Goal: Task Accomplishment & Management: Manage account settings

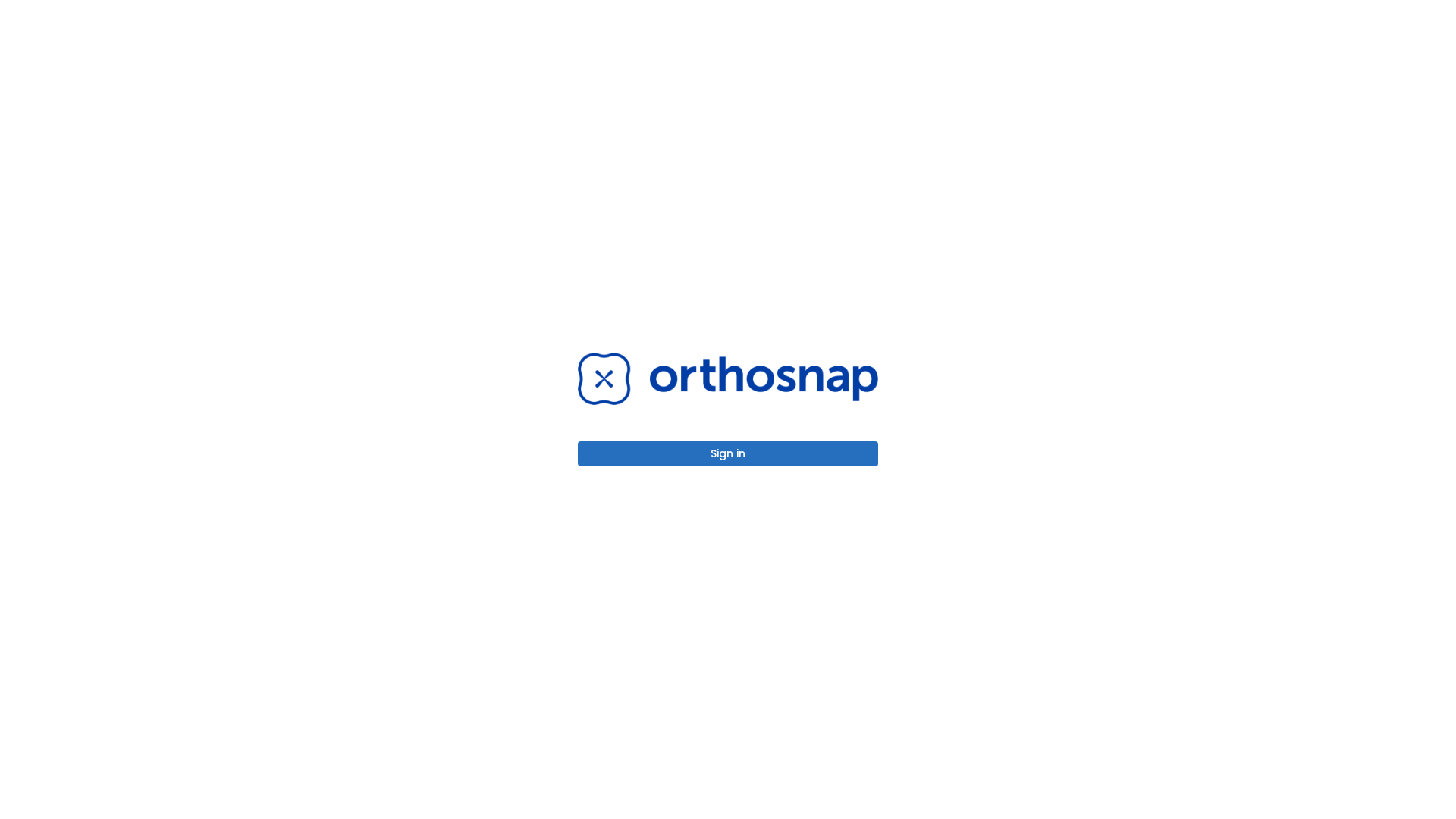
click at [728, 453] on button "Sign in" at bounding box center [728, 454] width 301 height 25
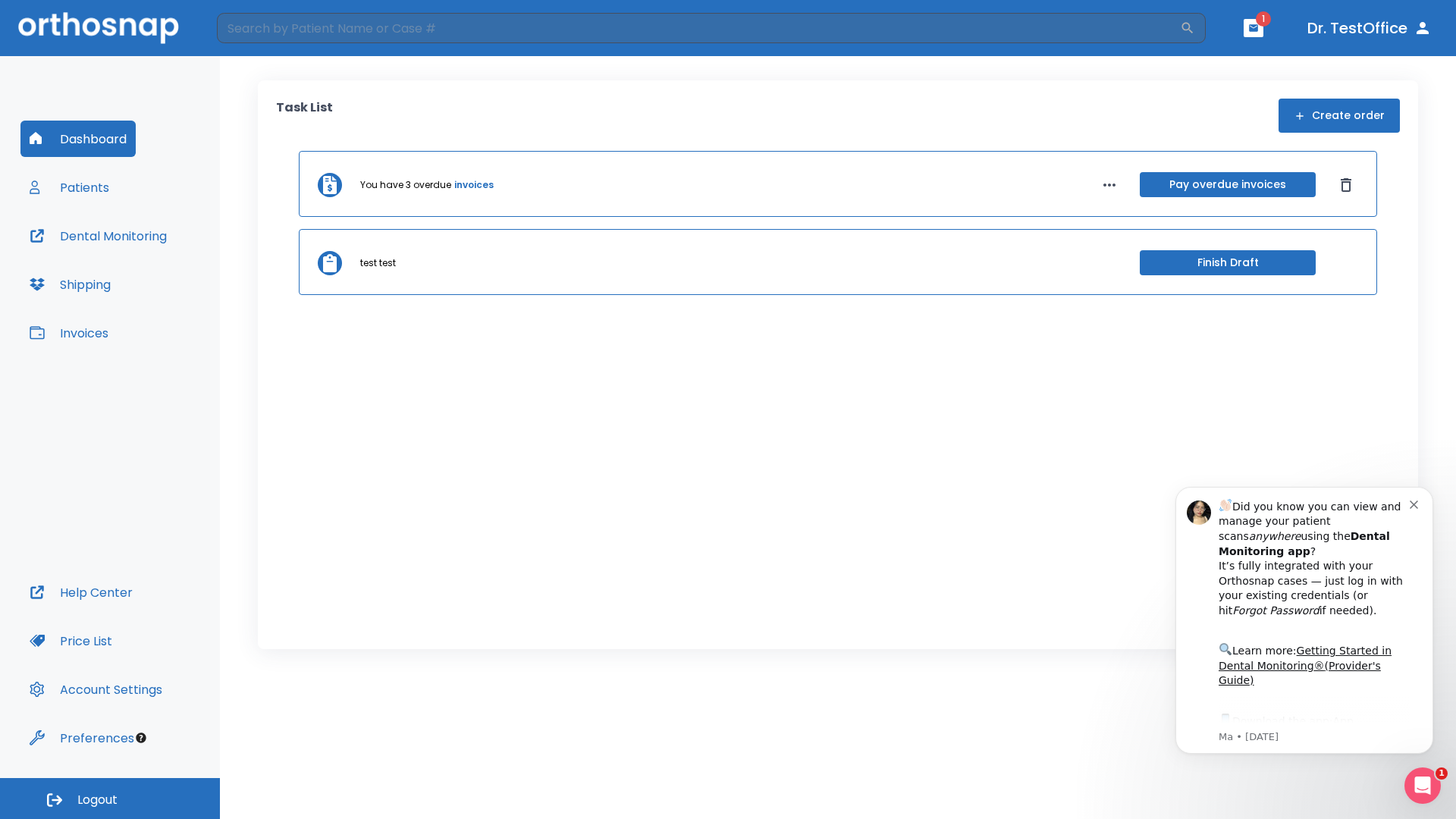
click at [110, 799] on span "Logout" at bounding box center [98, 800] width 40 height 16
